Goal: Information Seeking & Learning: Learn about a topic

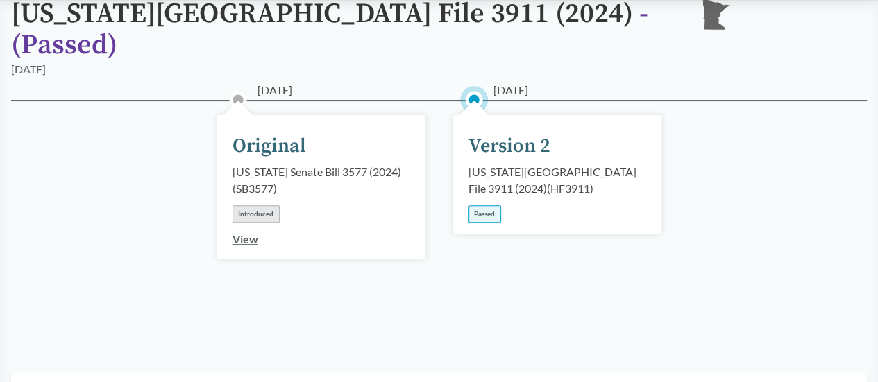
scroll to position [139, 0]
click at [487, 205] on div "Passed" at bounding box center [484, 213] width 33 height 17
click at [482, 141] on div "[DATE] Version 2 [US_STATE][GEOGRAPHIC_DATA] File 3911 (2024) ( HF3911 ) Passed" at bounding box center [557, 174] width 208 height 119
click at [482, 131] on div "Version 2" at bounding box center [509, 145] width 82 height 29
click at [248, 232] on link "View" at bounding box center [245, 238] width 26 height 13
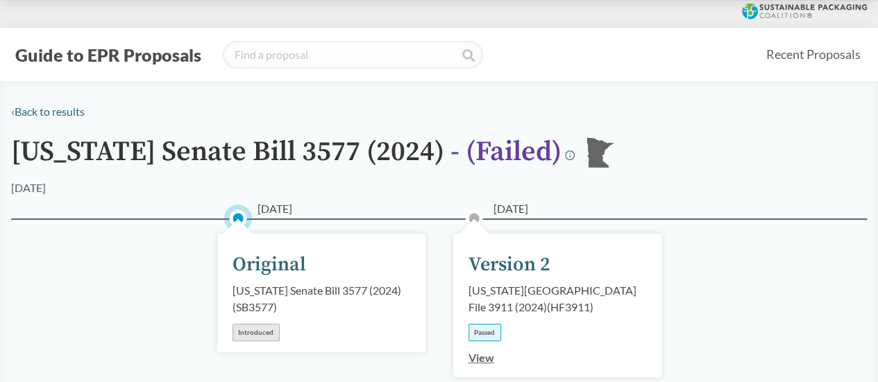
scroll to position [69, 0]
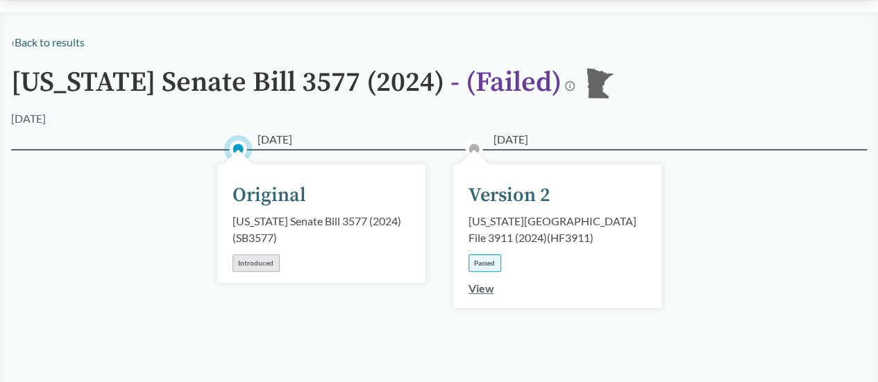
click at [477, 291] on link "View" at bounding box center [481, 288] width 26 height 13
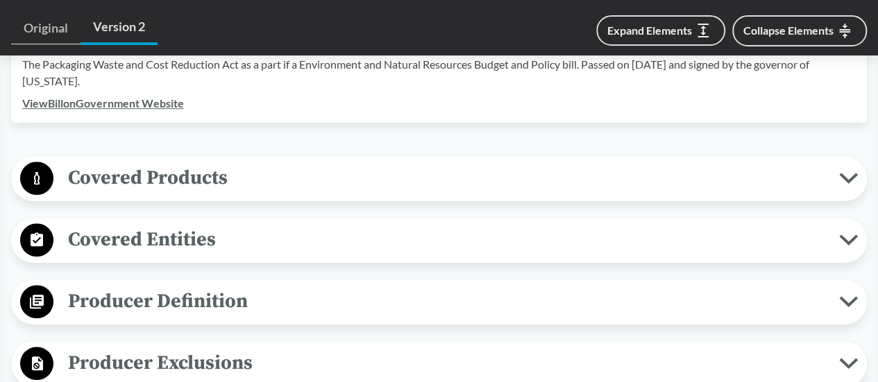
scroll to position [555, 0]
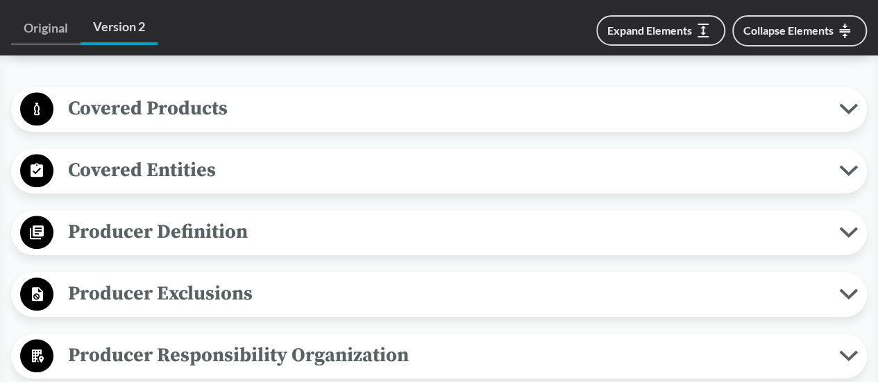
click at [158, 93] on span "Covered Products" at bounding box center [446, 108] width 786 height 31
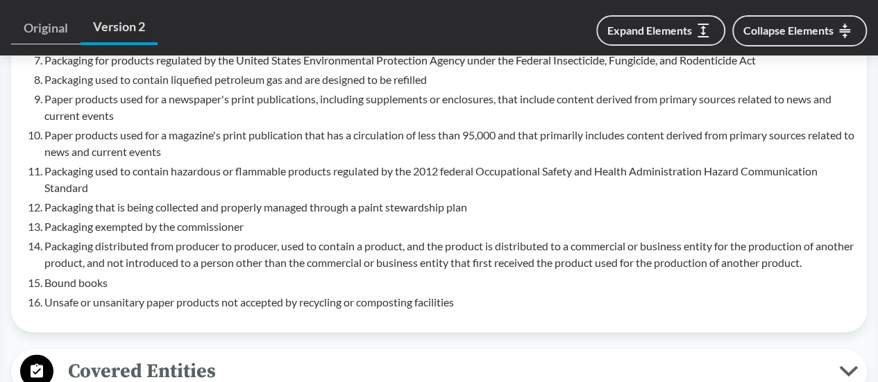
scroll to position [1249, 0]
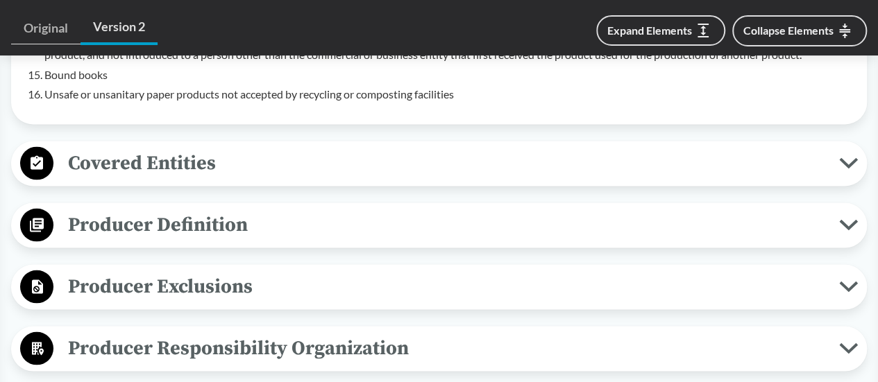
click at [110, 209] on span "Producer Definition" at bounding box center [446, 224] width 786 height 31
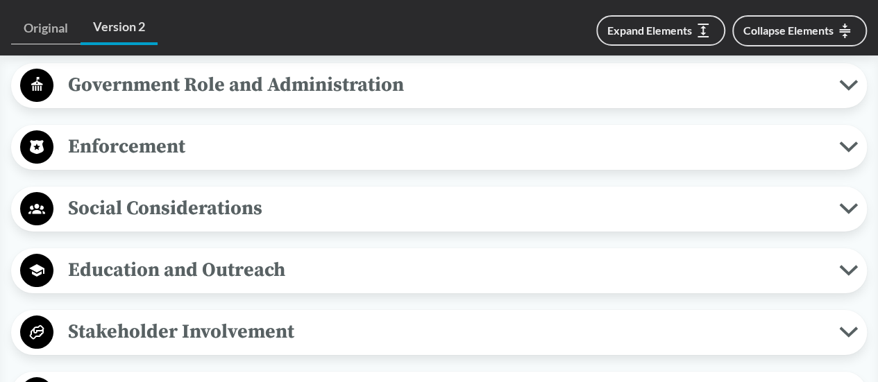
scroll to position [2568, 0]
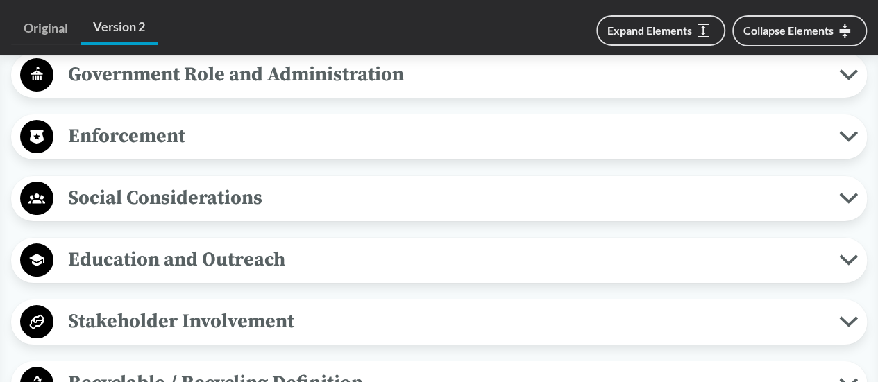
click at [123, 127] on span "Enforcement" at bounding box center [446, 136] width 786 height 31
